Goal: Navigation & Orientation: Find specific page/section

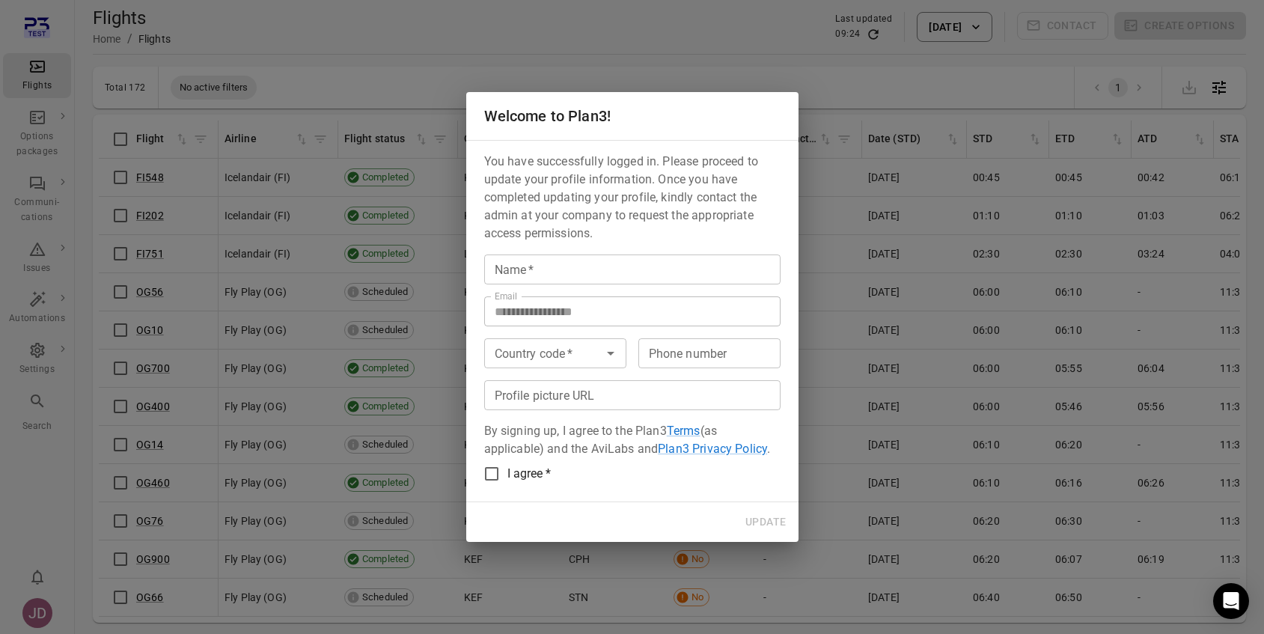
click at [550, 270] on input "Name   *" at bounding box center [632, 269] width 296 height 30
type input "**********"
click at [569, 352] on input "Country code   *" at bounding box center [543, 353] width 109 height 21
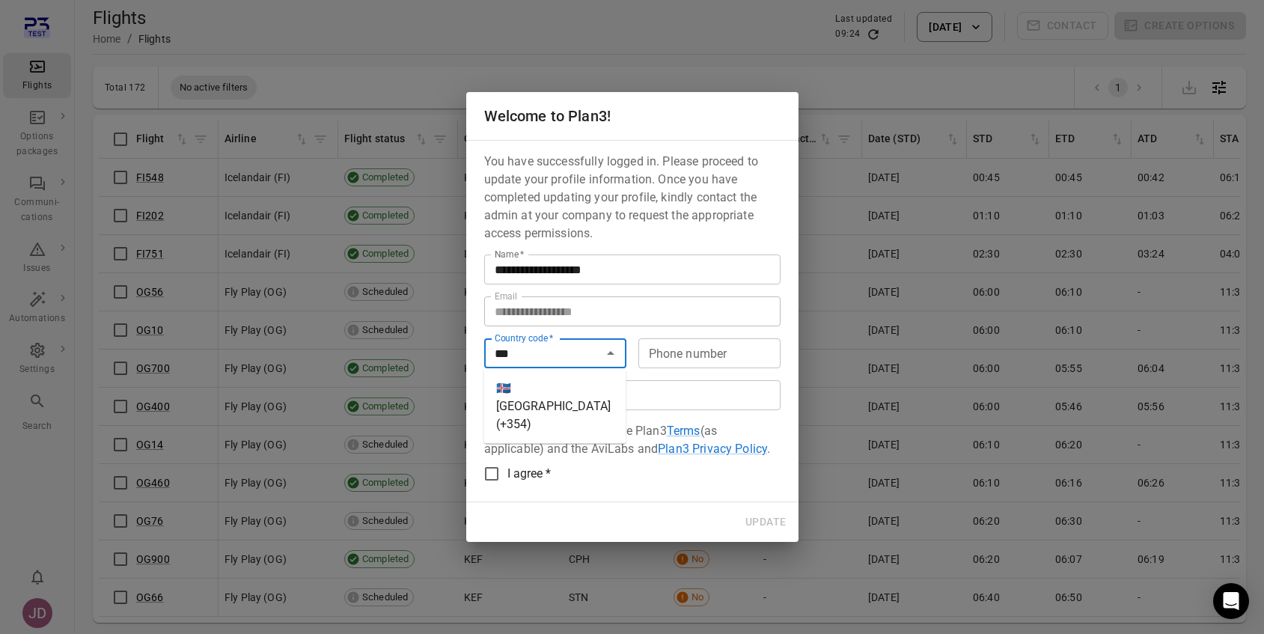
click at [549, 386] on li "🇮🇸 Iceland (+354)" at bounding box center [555, 406] width 142 height 63
type input "*********"
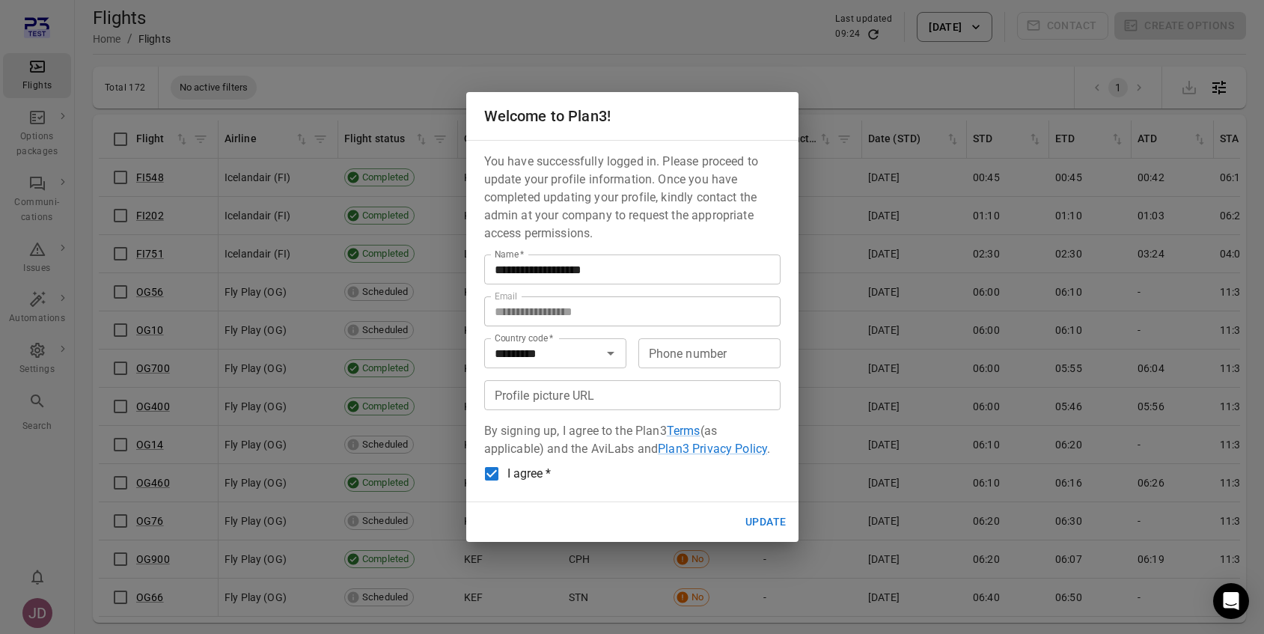
click at [772, 528] on button "Update" at bounding box center [765, 522] width 52 height 28
click at [745, 353] on input "Phone number" at bounding box center [709, 353] width 142 height 30
type input "*******"
click at [760, 524] on button "Update" at bounding box center [765, 522] width 52 height 28
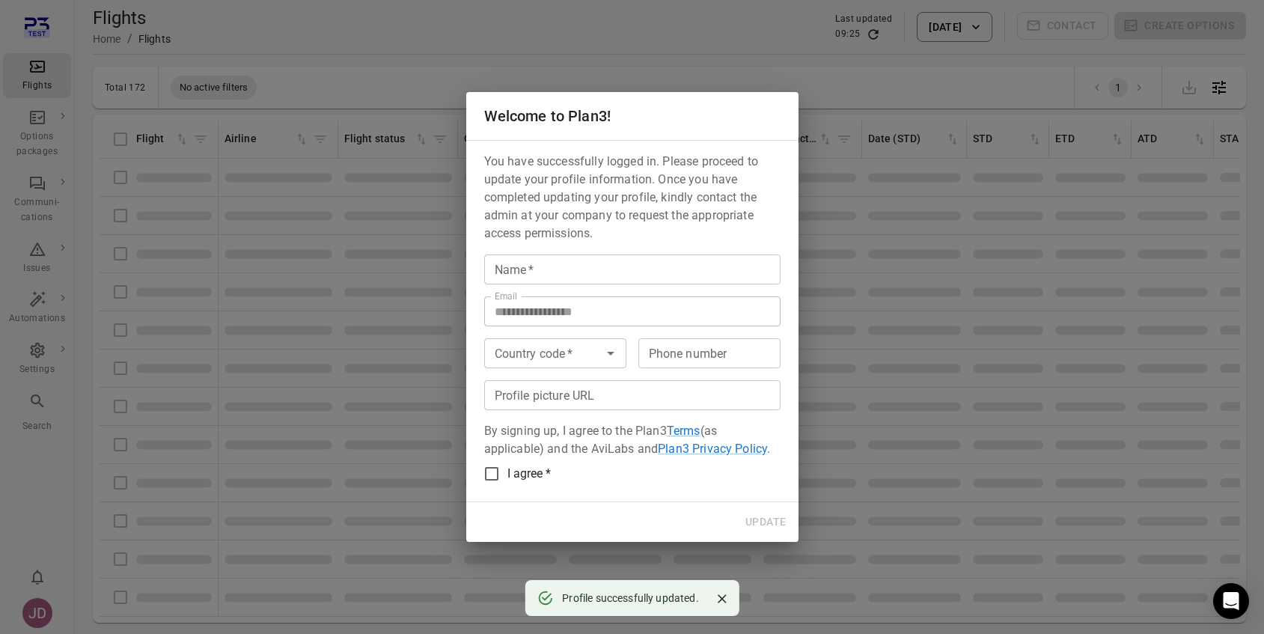
type input "**********"
type input "*********"
type input "*******"
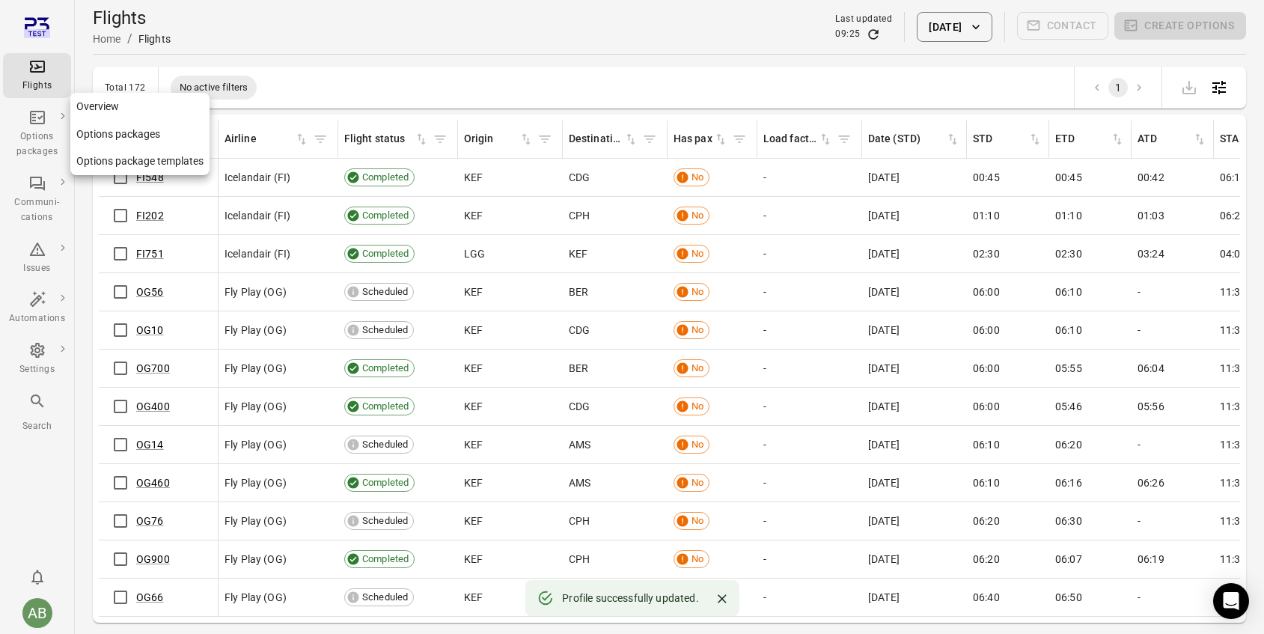
click at [44, 125] on icon "Main navigation" at bounding box center [37, 118] width 18 height 18
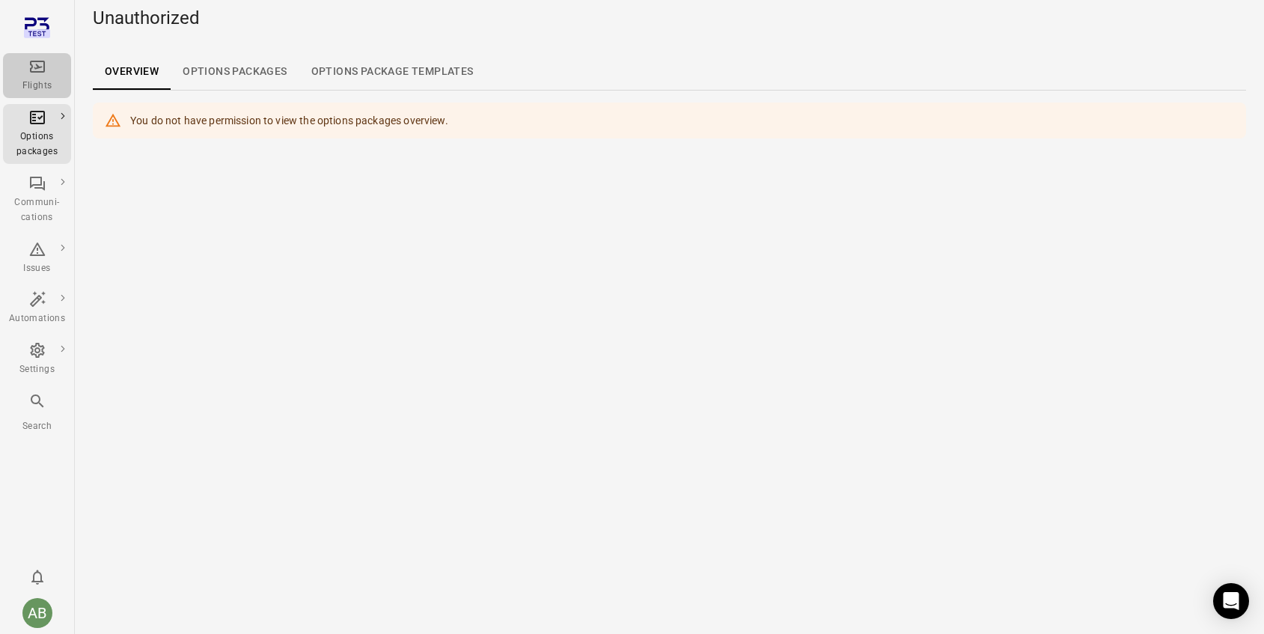
click at [39, 76] on div "Flights" at bounding box center [37, 76] width 56 height 36
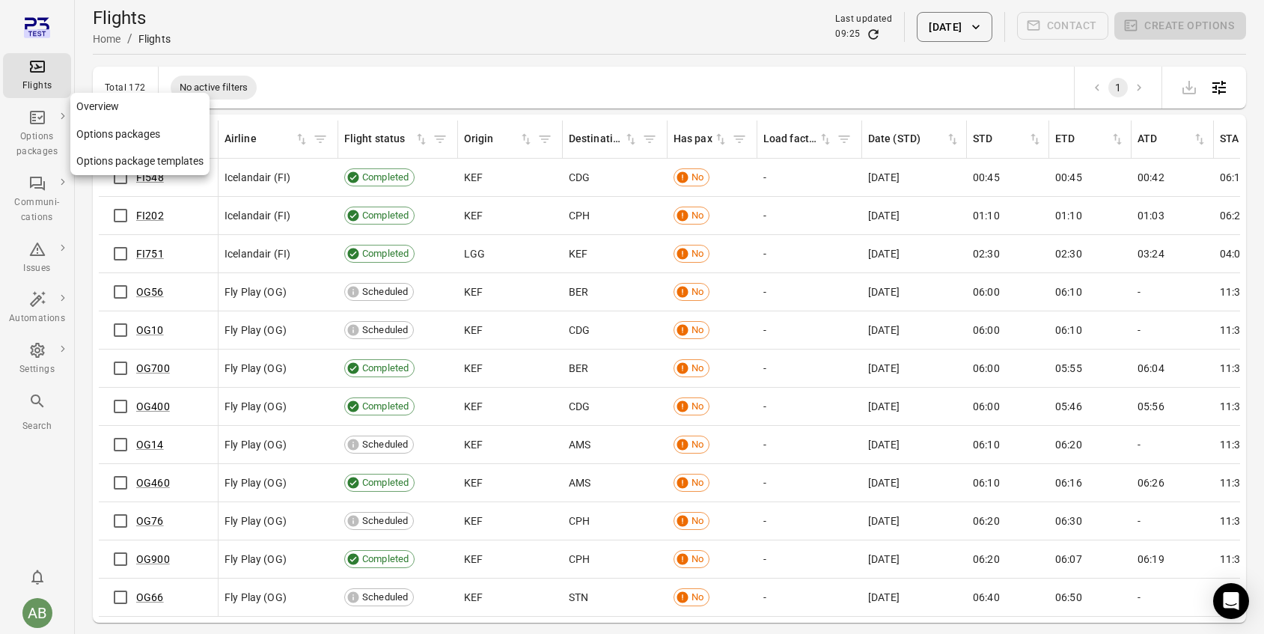
click at [34, 140] on div "Options packages" at bounding box center [37, 144] width 56 height 30
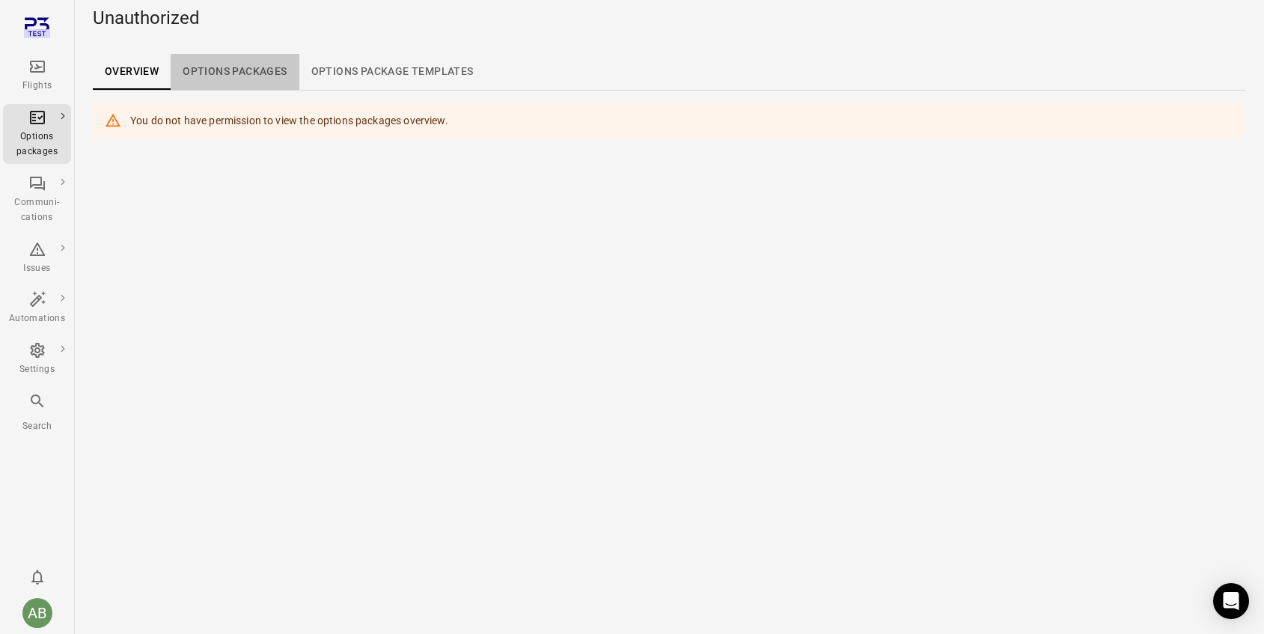
click at [242, 71] on link "Options packages" at bounding box center [235, 72] width 128 height 36
click at [33, 73] on icon "Main navigation" at bounding box center [37, 67] width 18 height 18
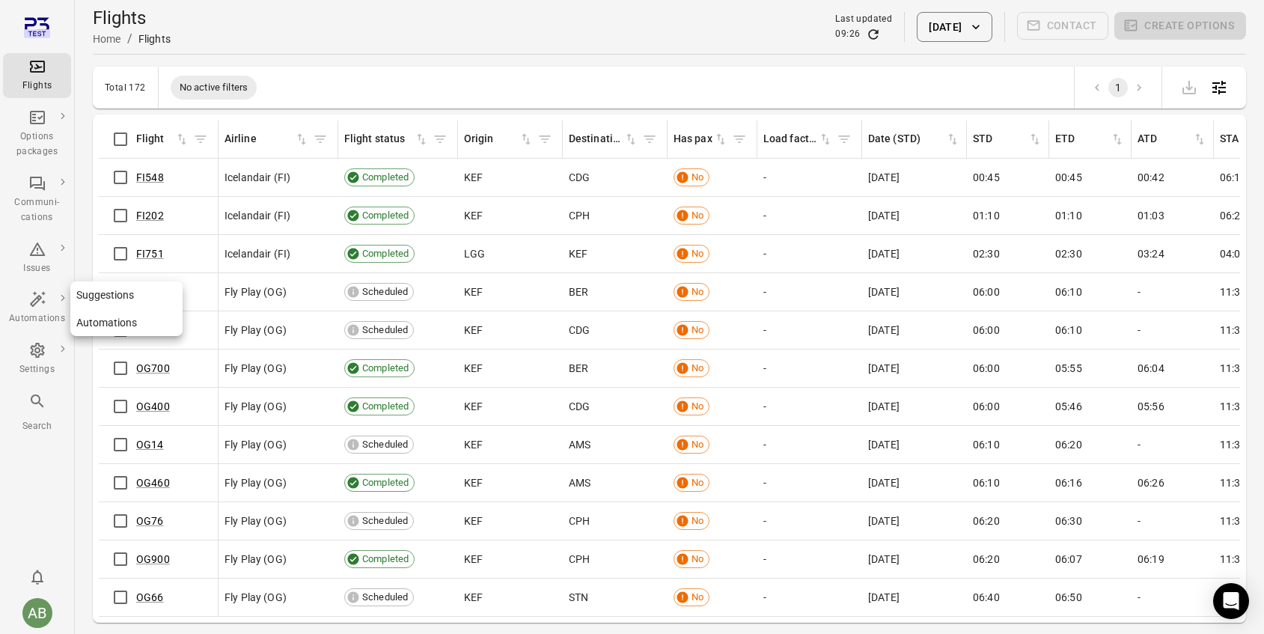
click at [46, 305] on div "Automations" at bounding box center [37, 308] width 56 height 36
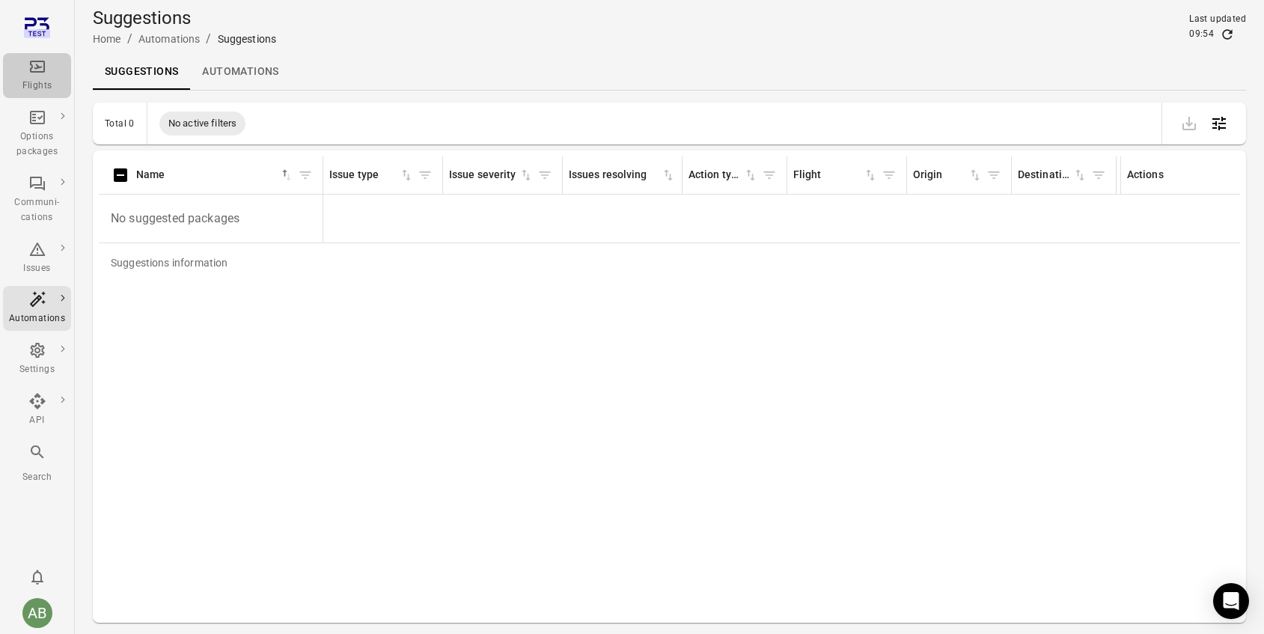
click at [37, 81] on div "Flights" at bounding box center [37, 86] width 56 height 15
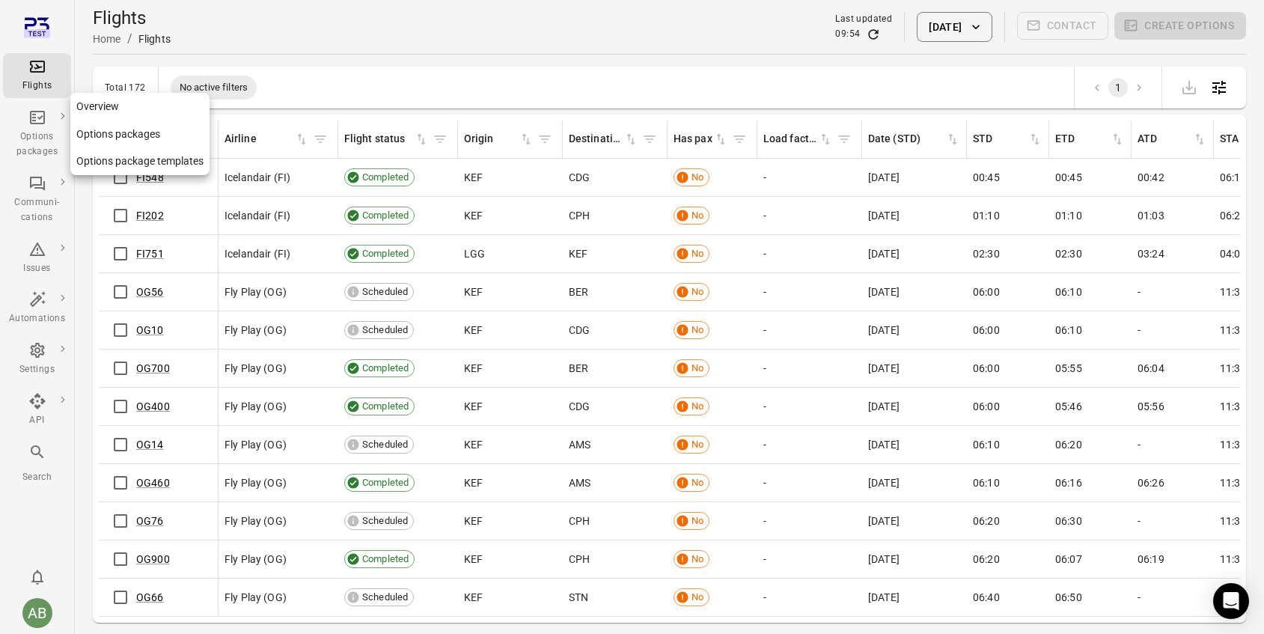
click at [40, 135] on div "Options packages" at bounding box center [37, 144] width 56 height 30
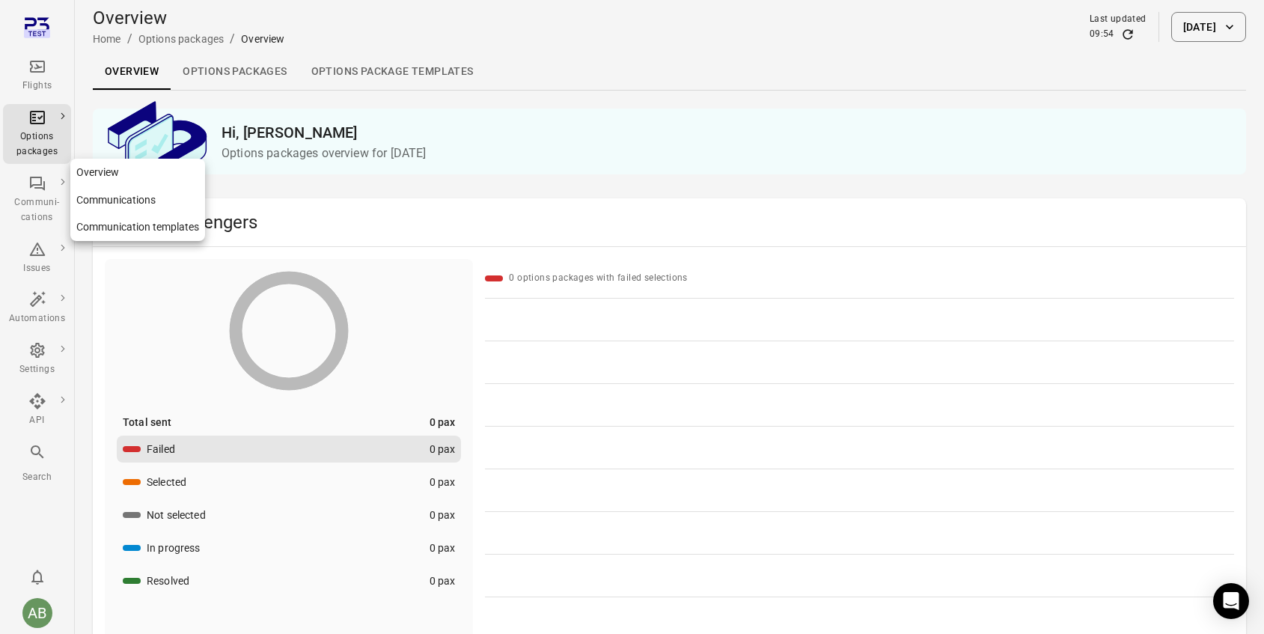
click at [42, 215] on div "Communi-cations" at bounding box center [37, 210] width 56 height 30
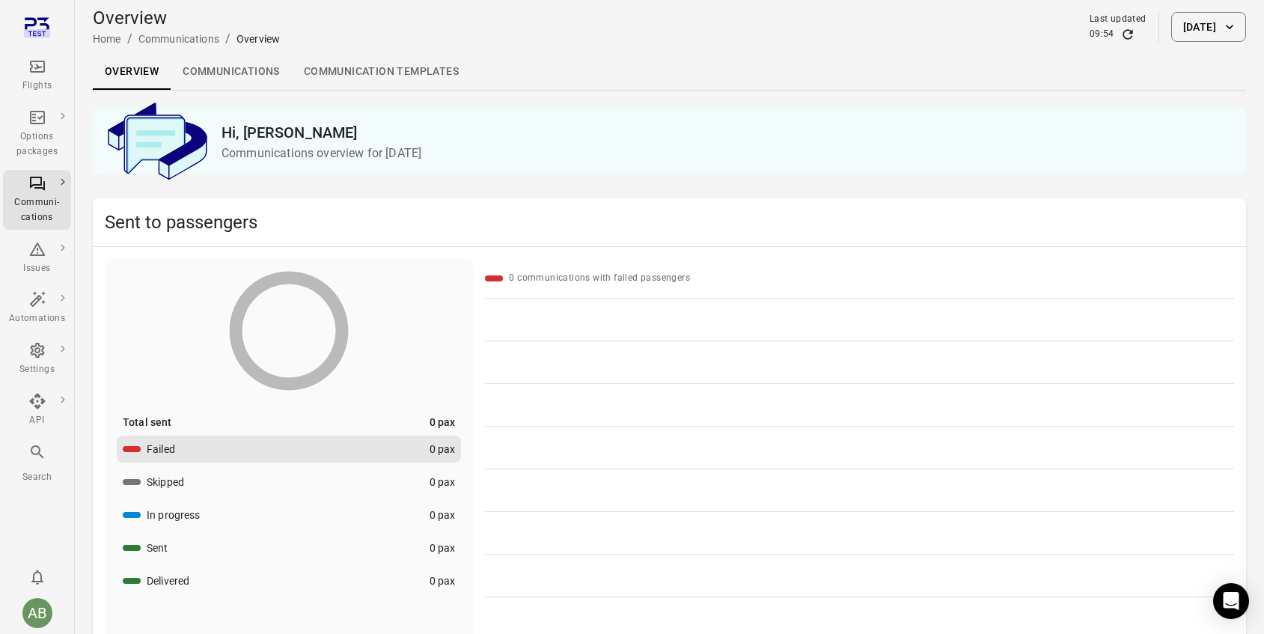
click at [44, 280] on li "Issues" at bounding box center [37, 258] width 68 height 51
click at [38, 263] on div "Issues" at bounding box center [37, 268] width 56 height 15
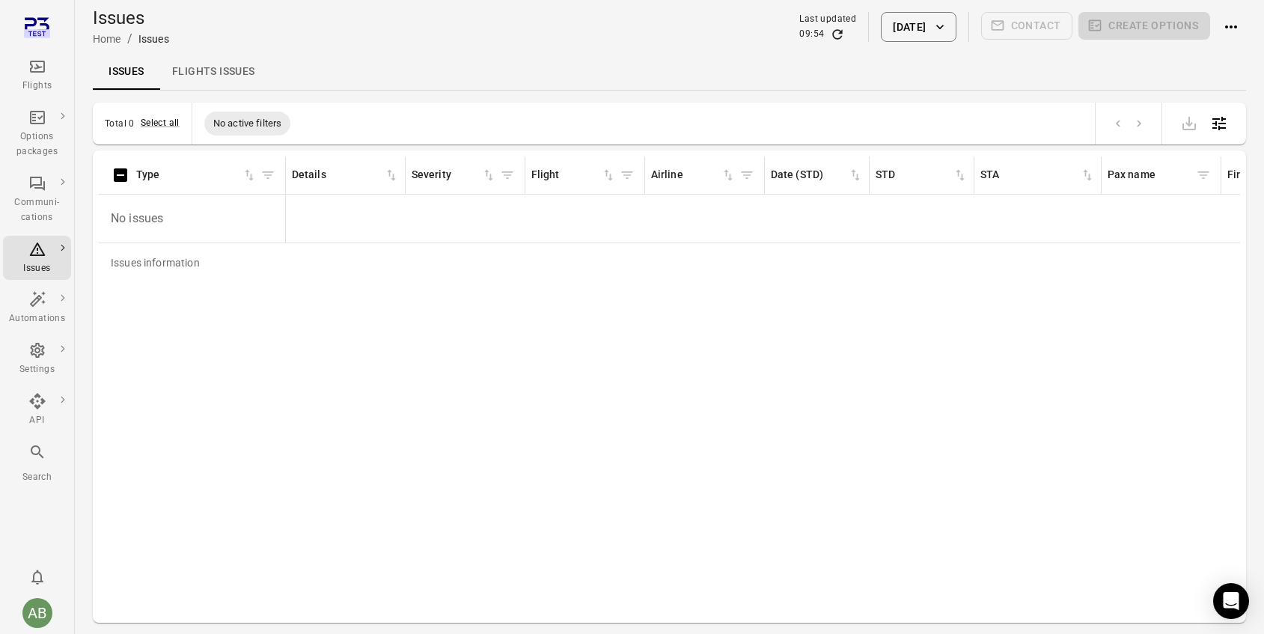
click at [46, 73] on div "Flights" at bounding box center [37, 76] width 56 height 36
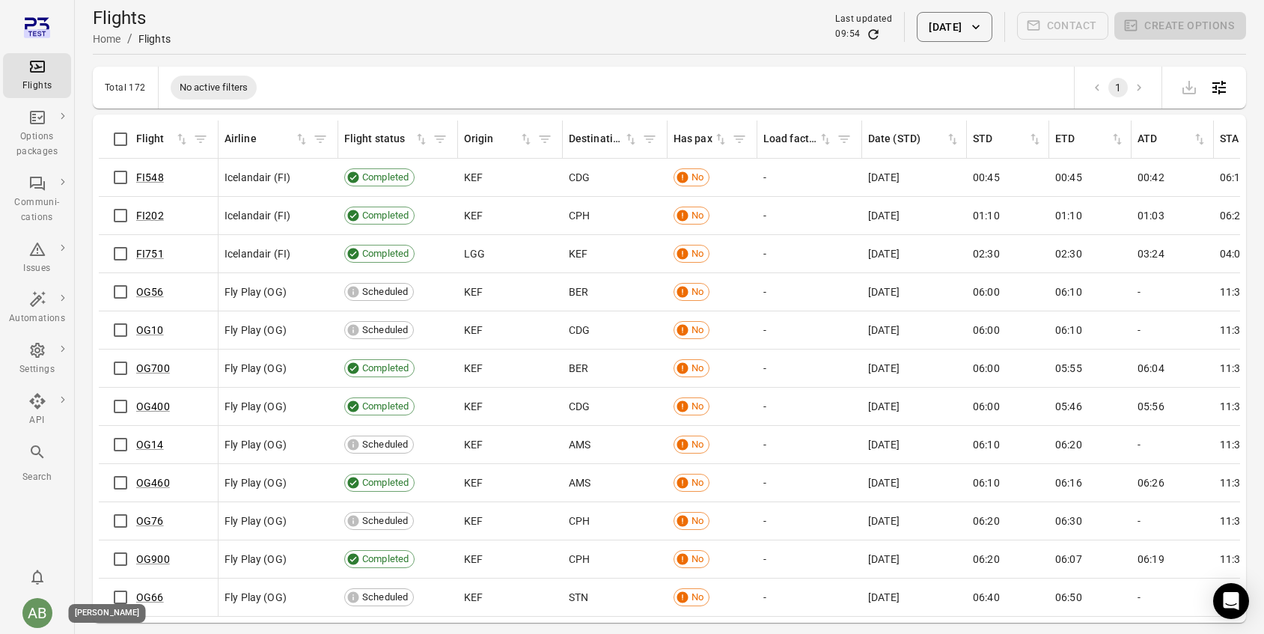
click at [34, 608] on div "AB" at bounding box center [37, 613] width 30 height 30
click at [551, 12] on div at bounding box center [632, 317] width 1264 height 634
click at [39, 256] on icon "Main navigation" at bounding box center [37, 249] width 18 height 18
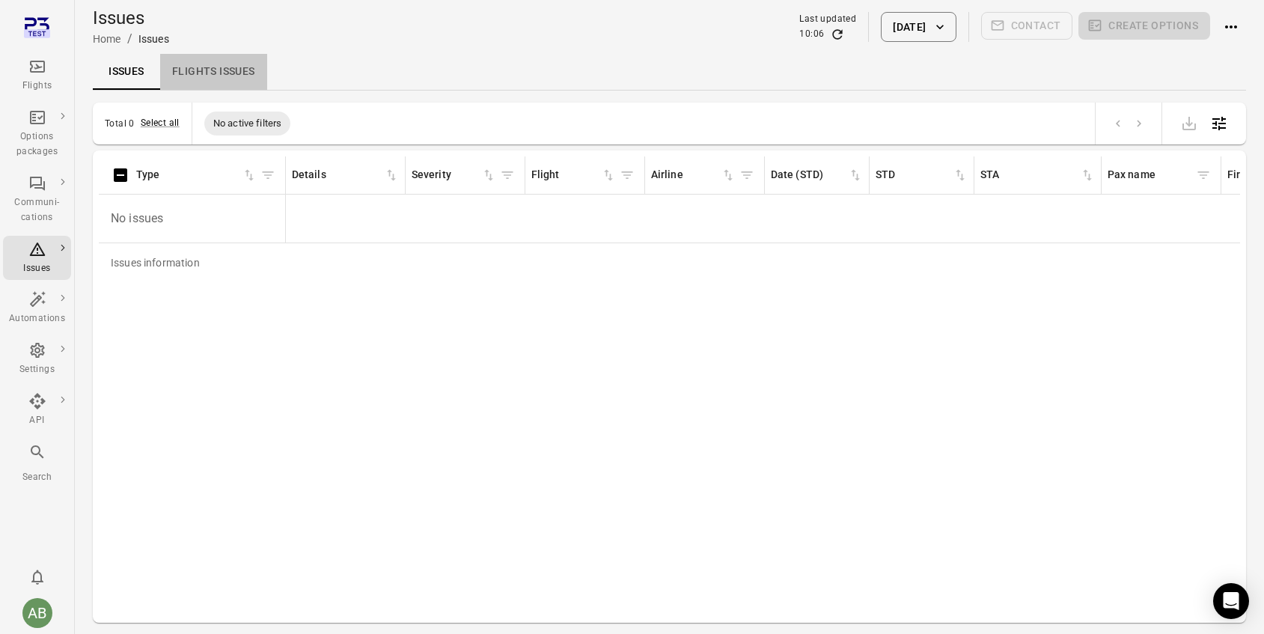
click at [192, 70] on link "Flights issues" at bounding box center [213, 72] width 107 height 36
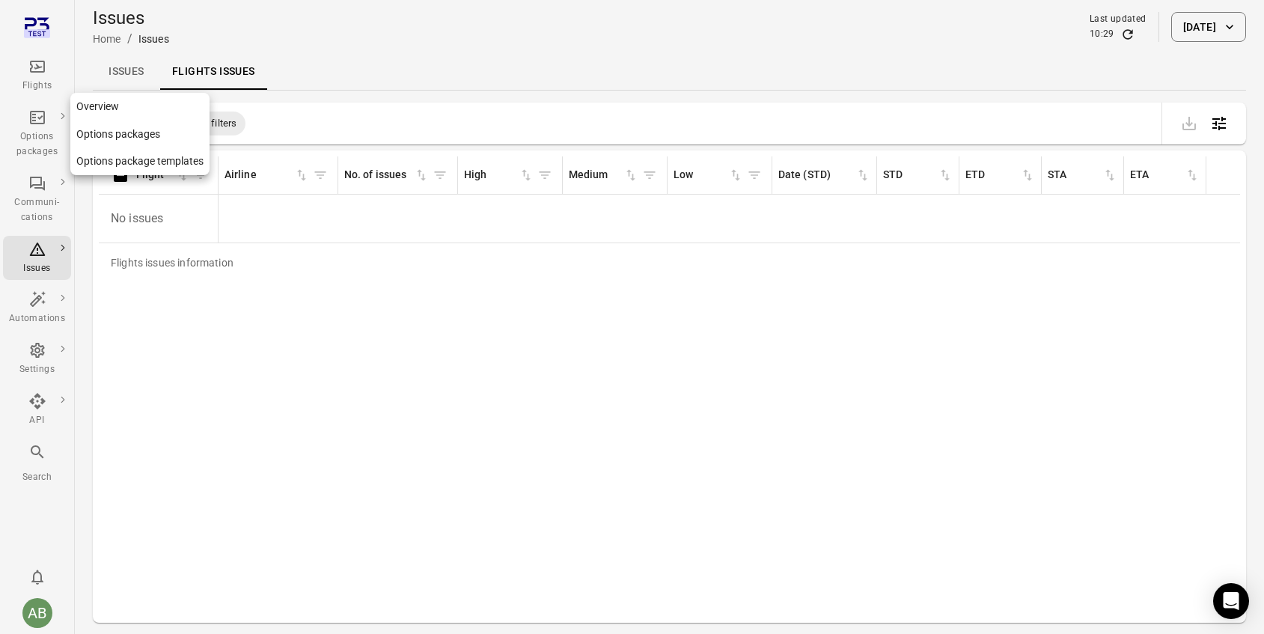
click at [33, 123] on icon "Main navigation" at bounding box center [37, 117] width 15 height 13
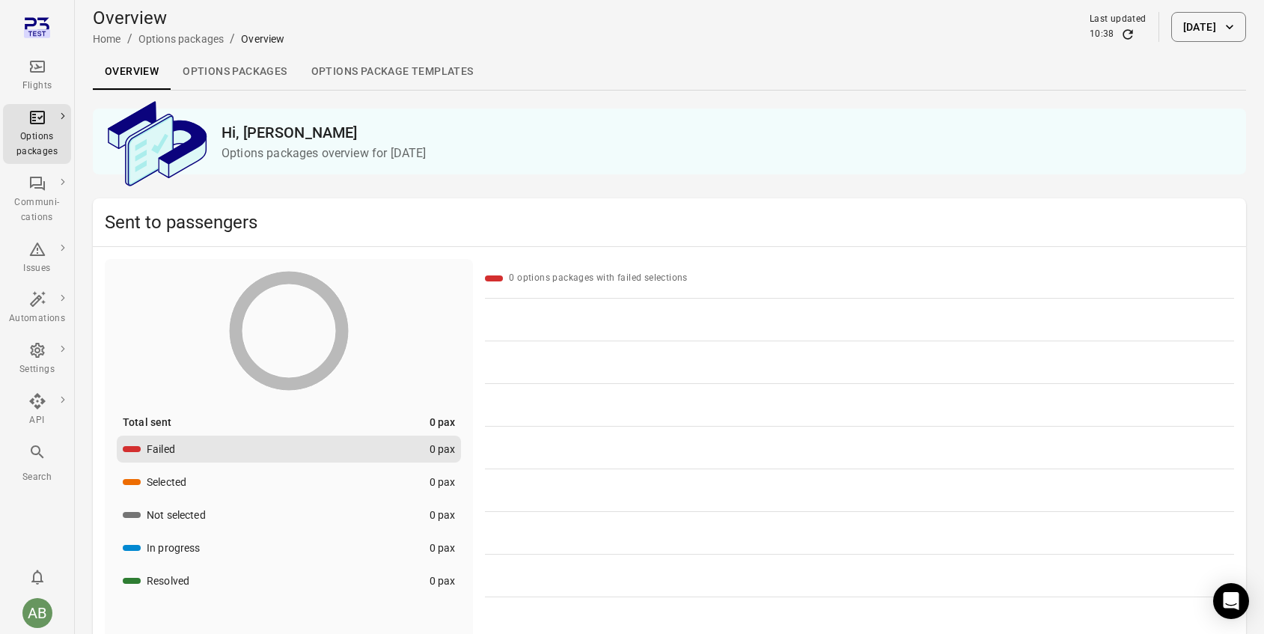
click at [232, 70] on link "Options packages" at bounding box center [235, 72] width 128 height 36
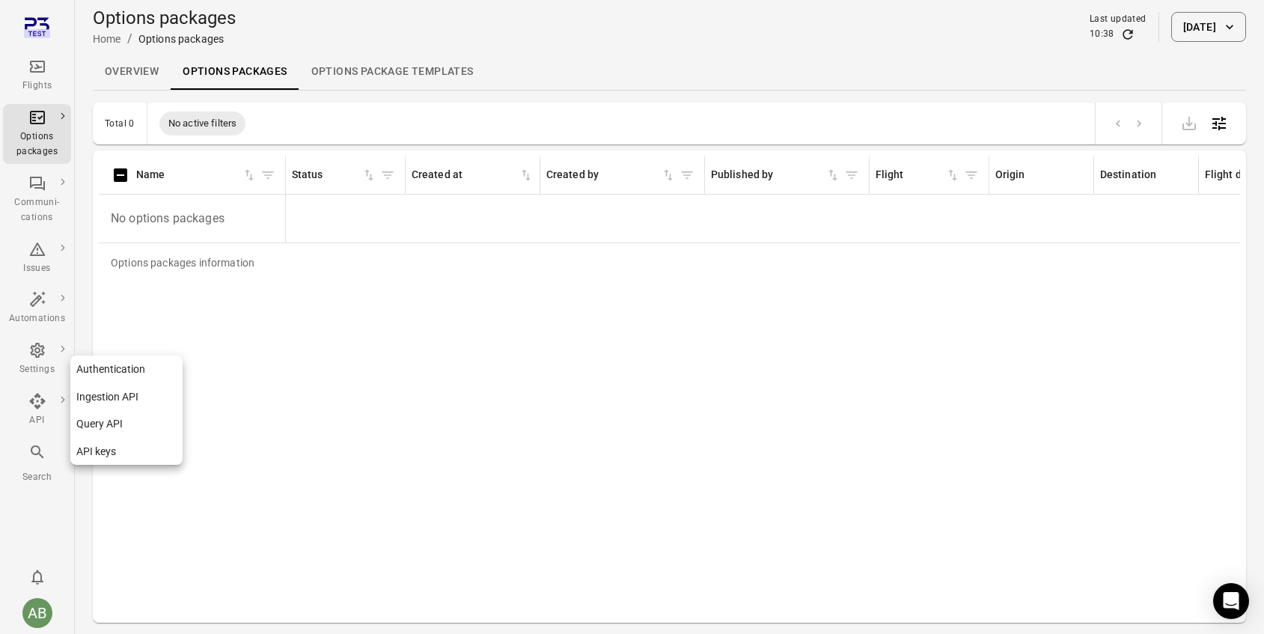
click at [36, 415] on div "API" at bounding box center [37, 420] width 56 height 15
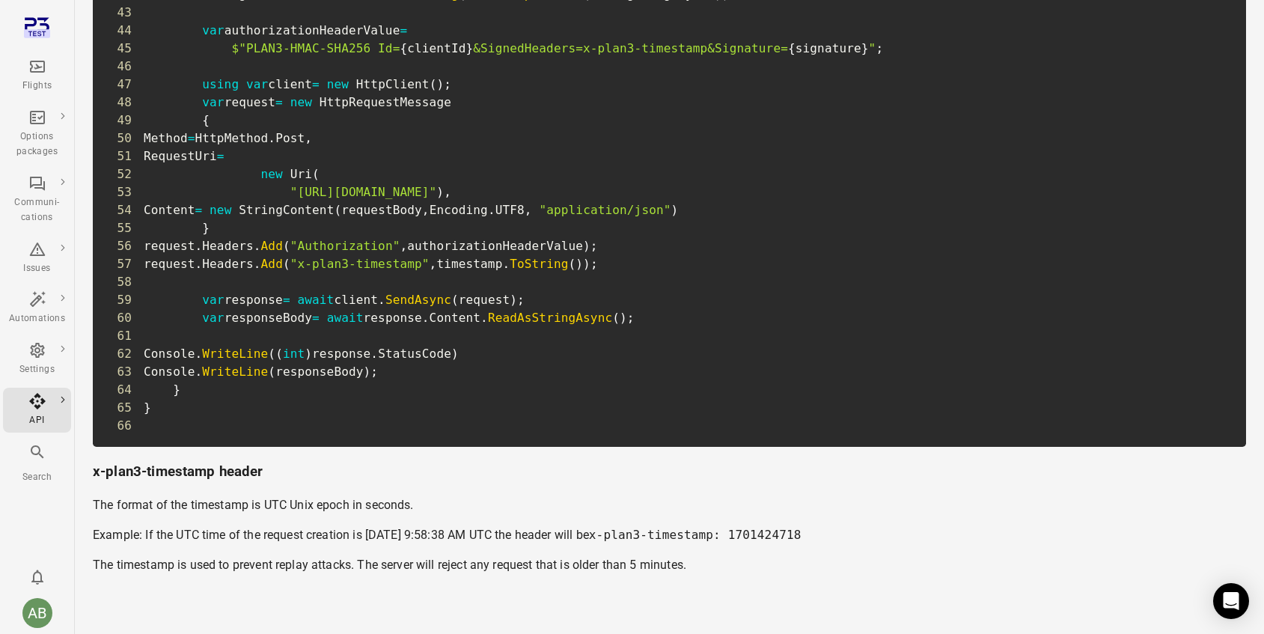
scroll to position [4648, 0]
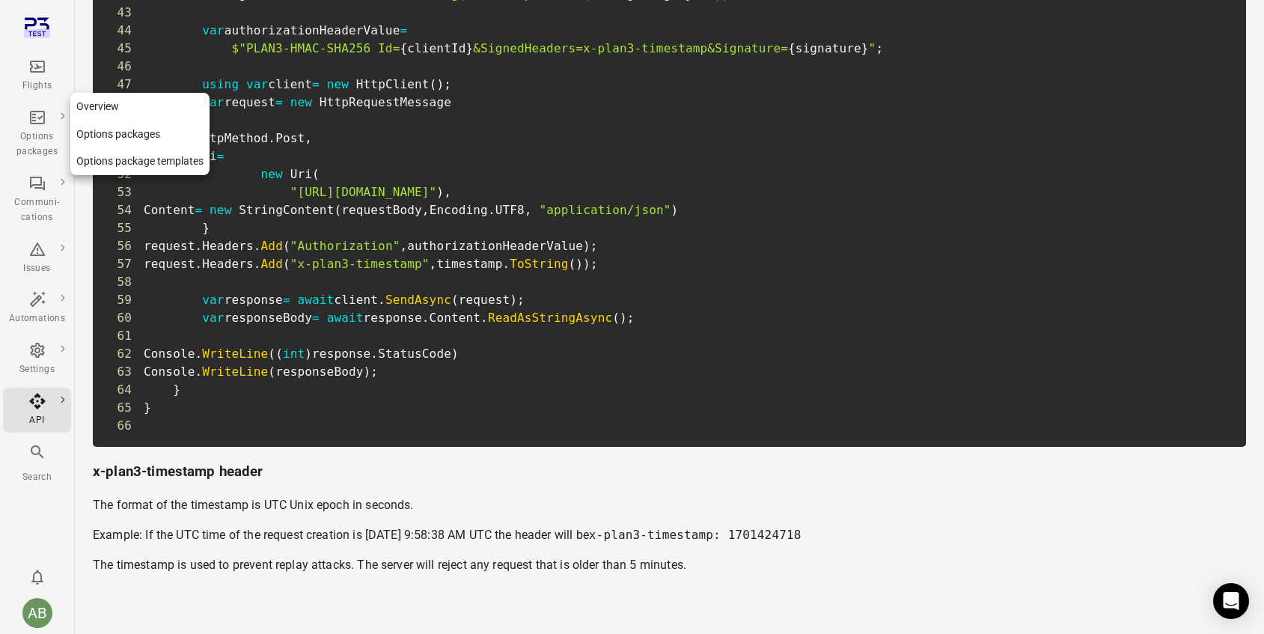
click at [37, 131] on div "Options packages" at bounding box center [37, 144] width 56 height 30
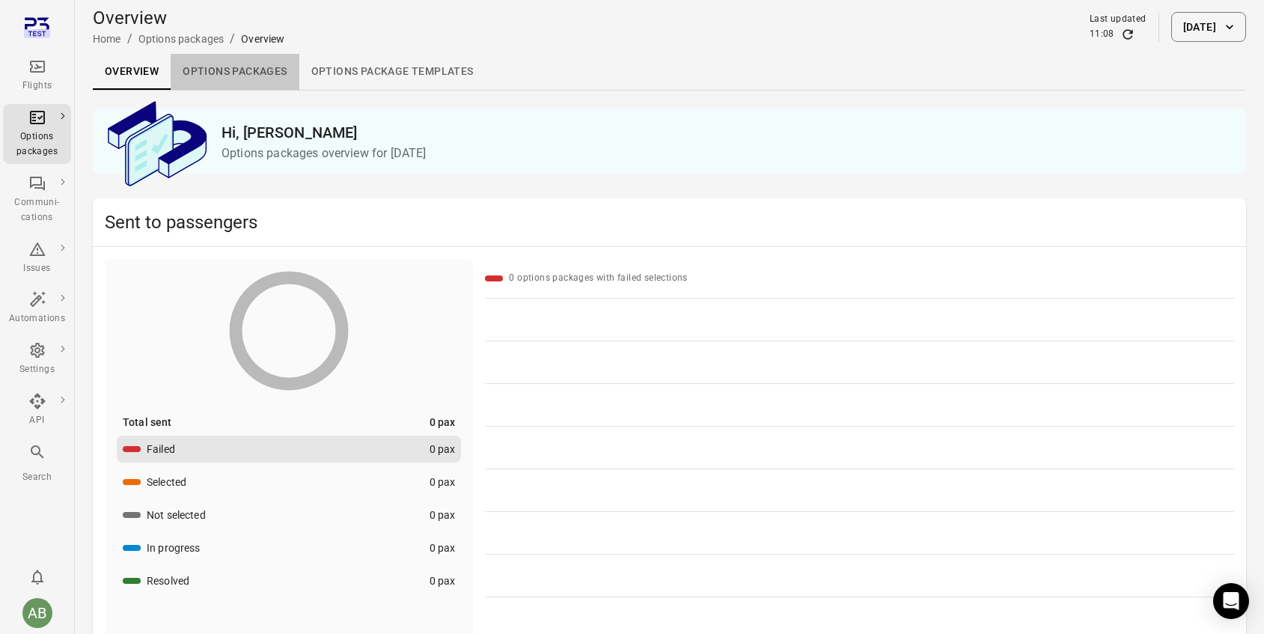
click at [242, 77] on link "Options packages" at bounding box center [235, 72] width 128 height 36
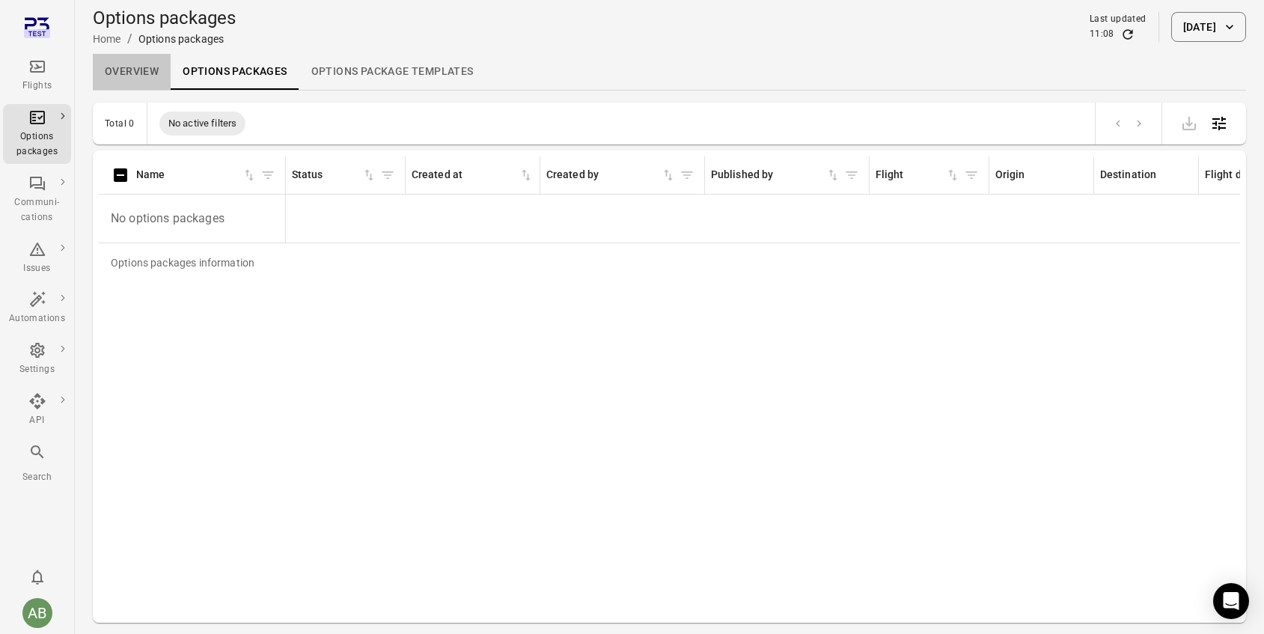
click at [123, 72] on link "Overview" at bounding box center [132, 72] width 78 height 36
